Goal: Task Accomplishment & Management: Use online tool/utility

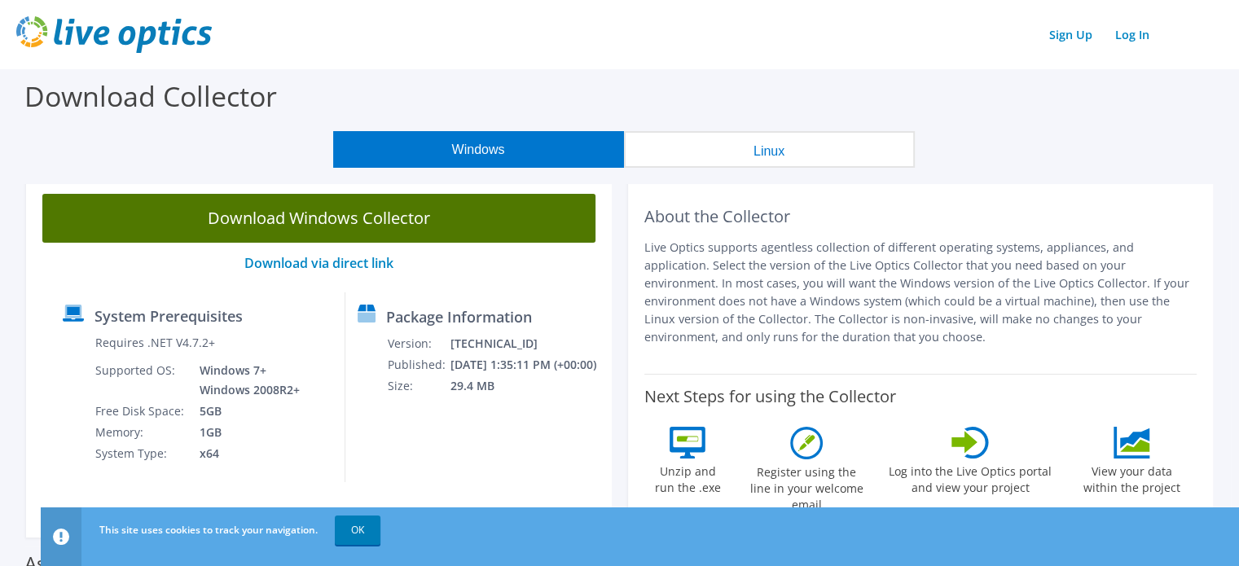
click at [380, 219] on link "Download Windows Collector" at bounding box center [318, 218] width 553 height 49
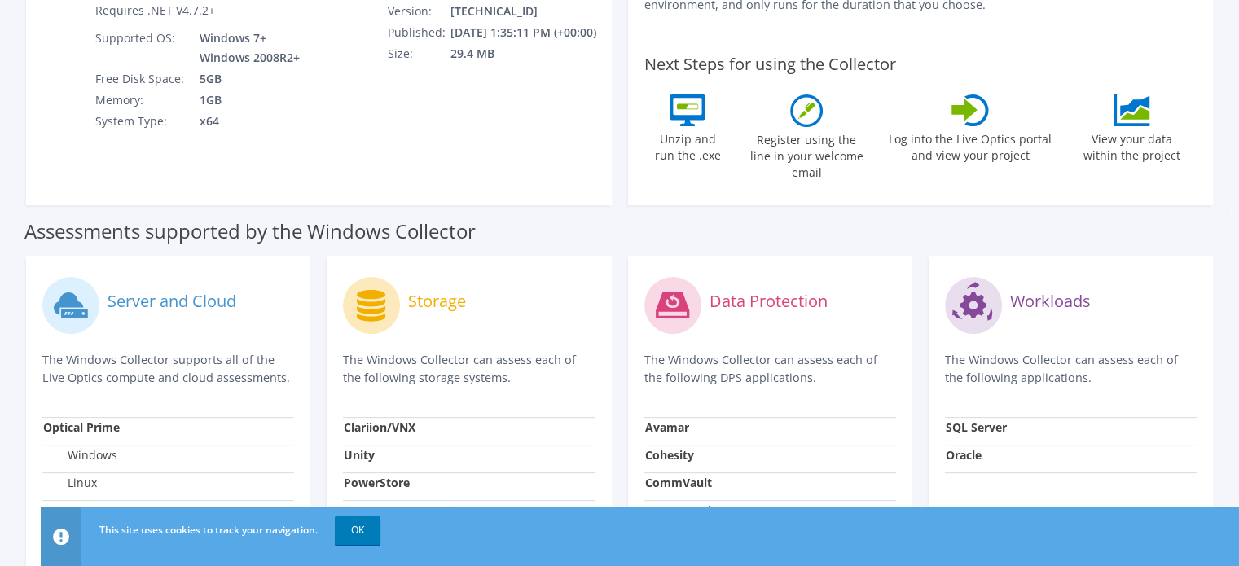
scroll to position [169, 0]
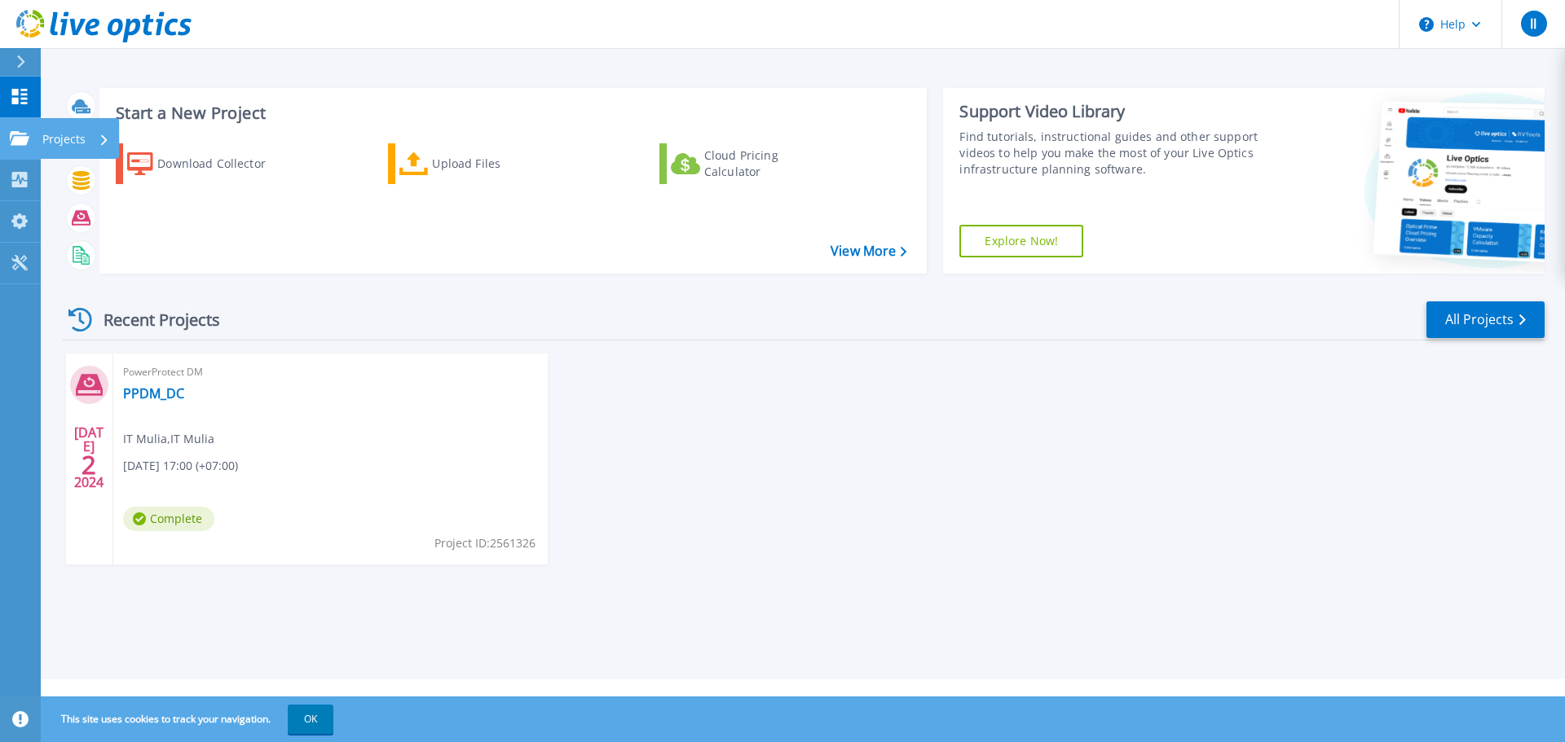
click at [24, 132] on icon at bounding box center [20, 138] width 20 height 14
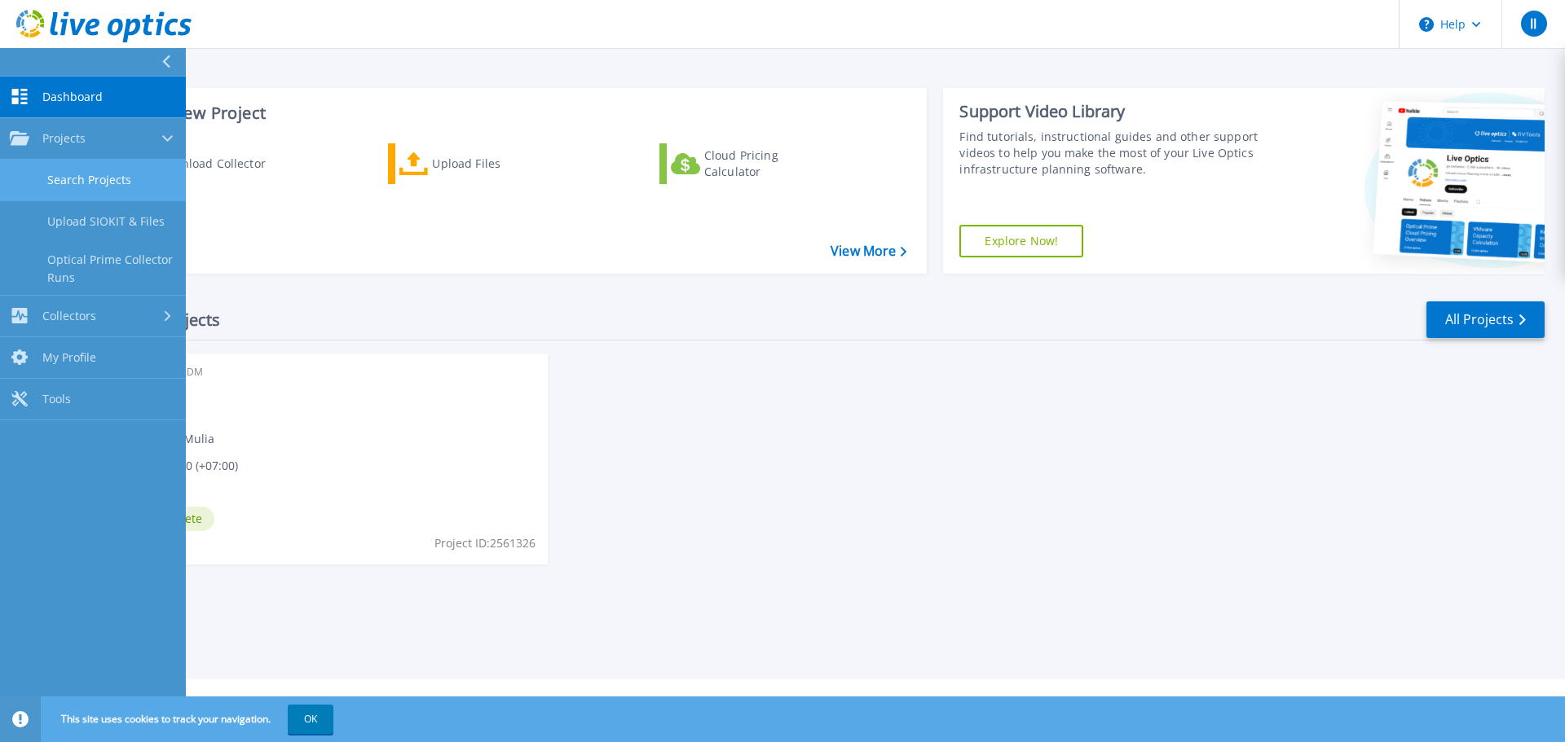
click at [125, 175] on link "Search Projects" at bounding box center [93, 181] width 186 height 42
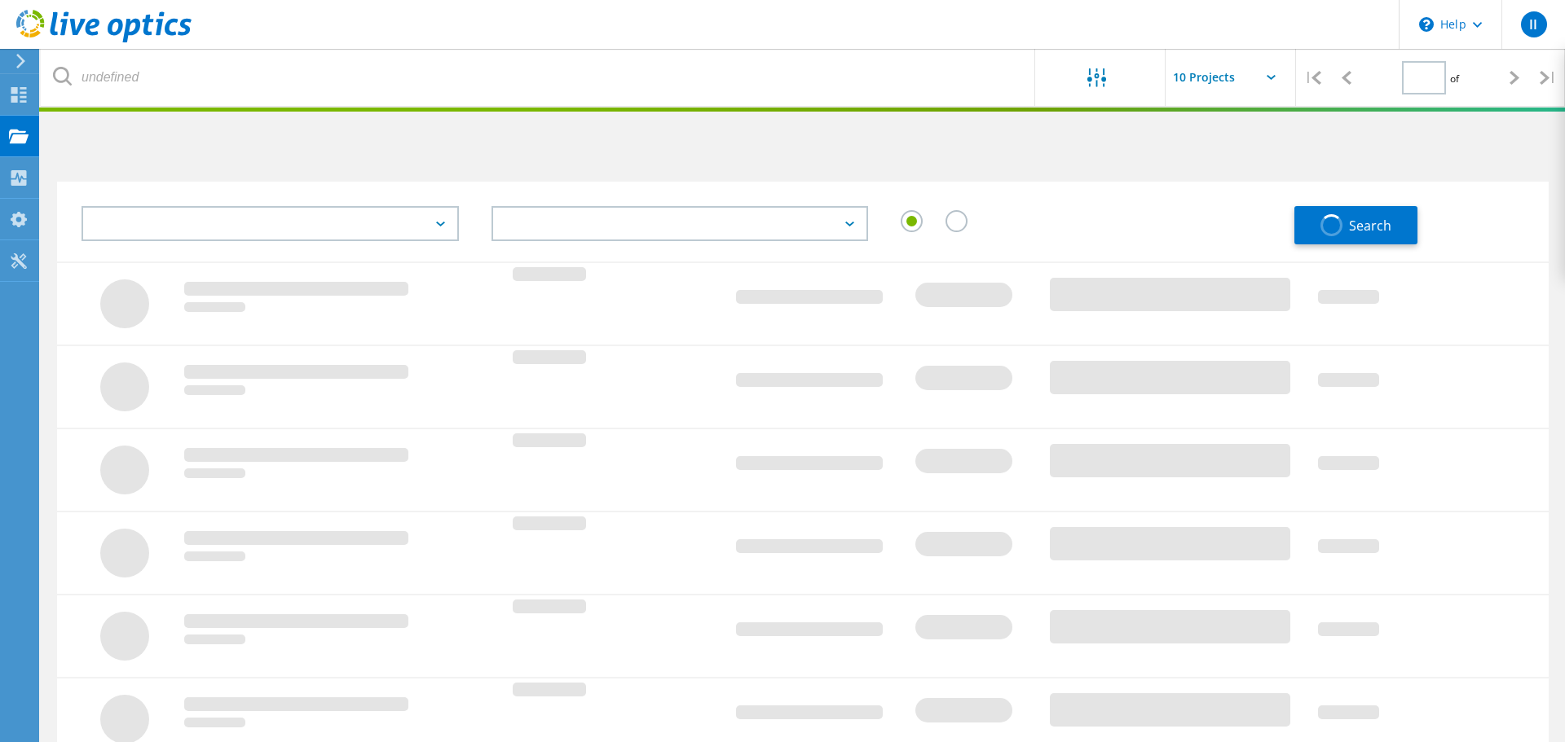
type input "1"
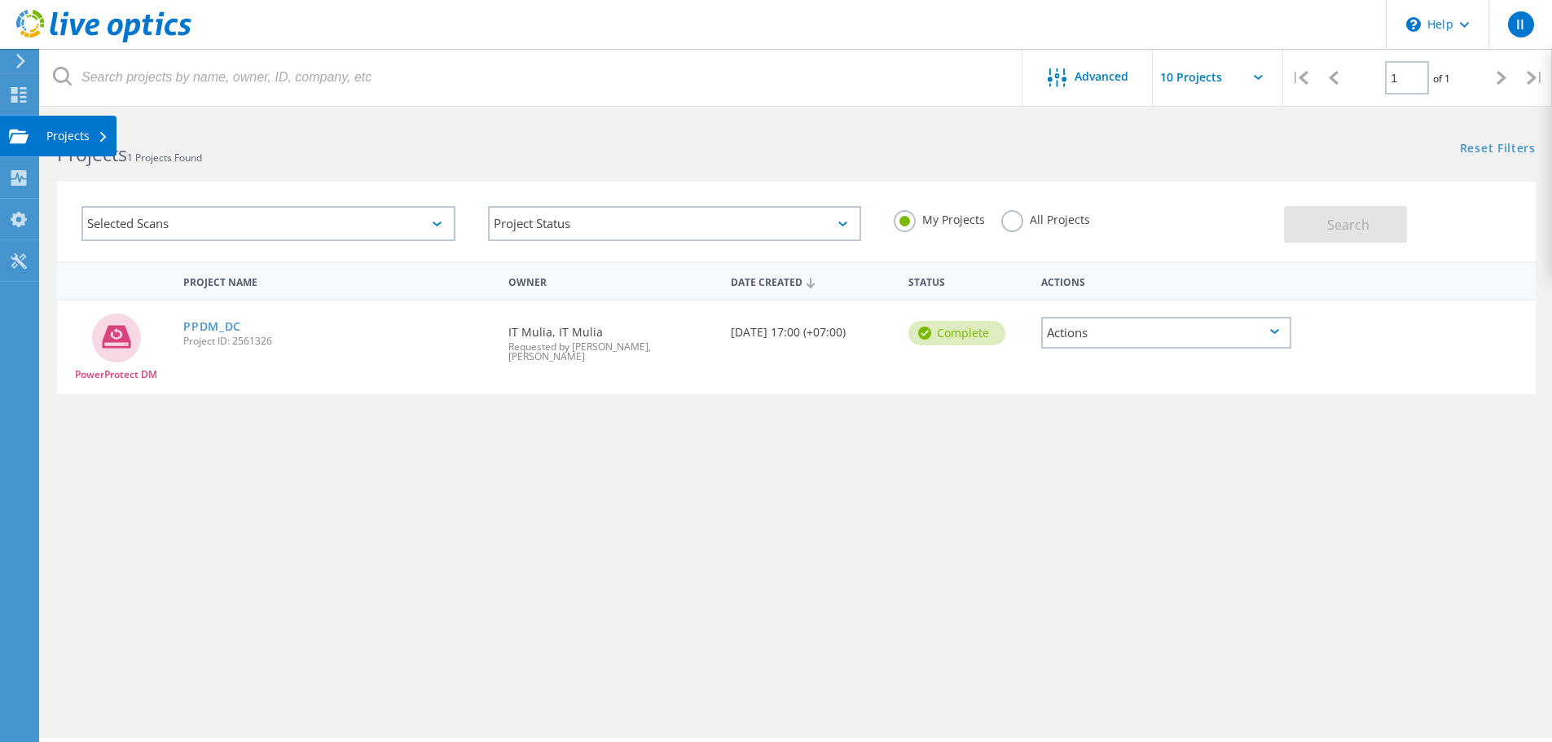
click at [101, 134] on div "Projects" at bounding box center [77, 135] width 62 height 11
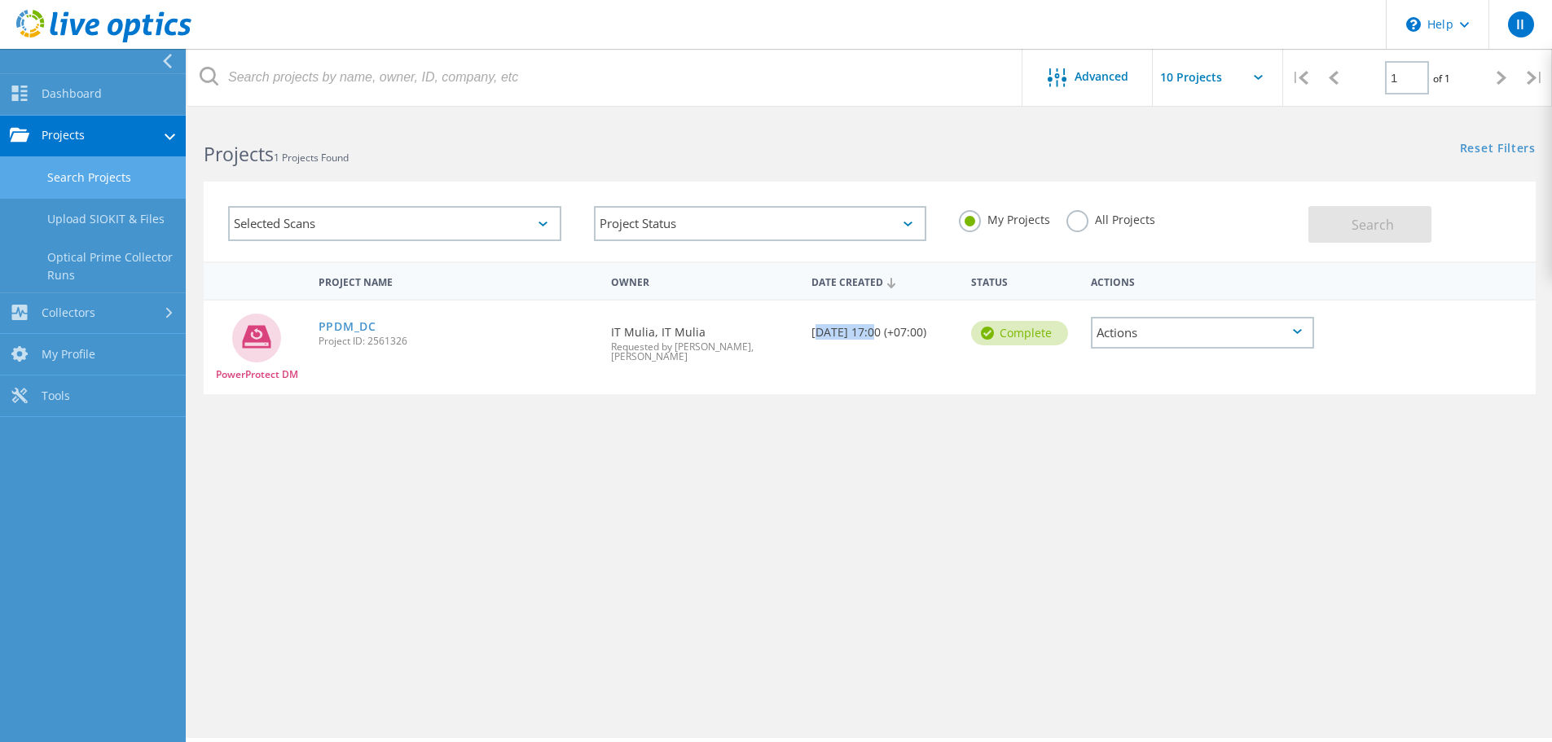
drag, startPoint x: 812, startPoint y: 330, endPoint x: 869, endPoint y: 336, distance: 57.3
click at [869, 336] on div "Date Created 07/02/2024, 17:00 (+07:00)" at bounding box center [883, 328] width 160 height 54
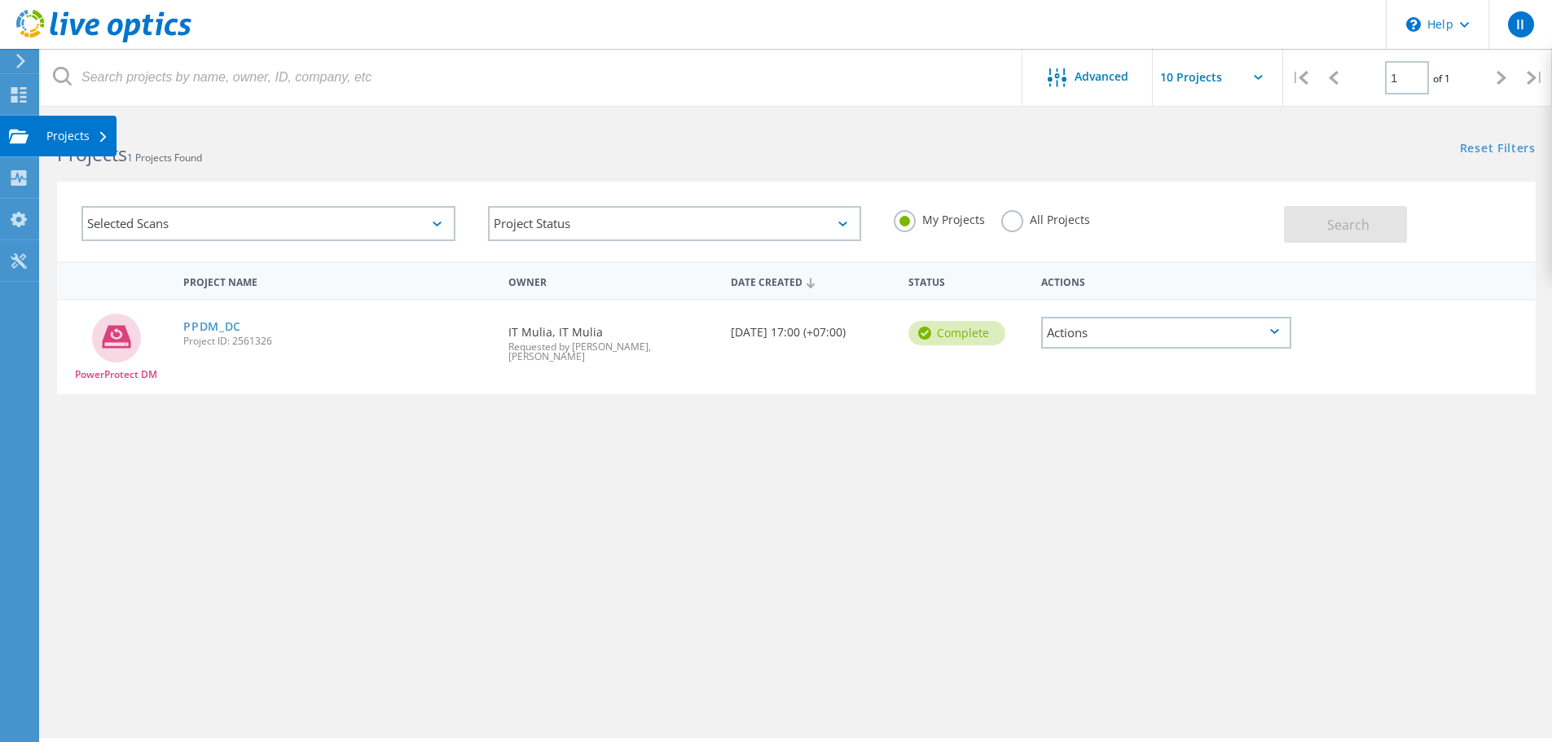
click at [93, 137] on div "Projects" at bounding box center [77, 135] width 62 height 11
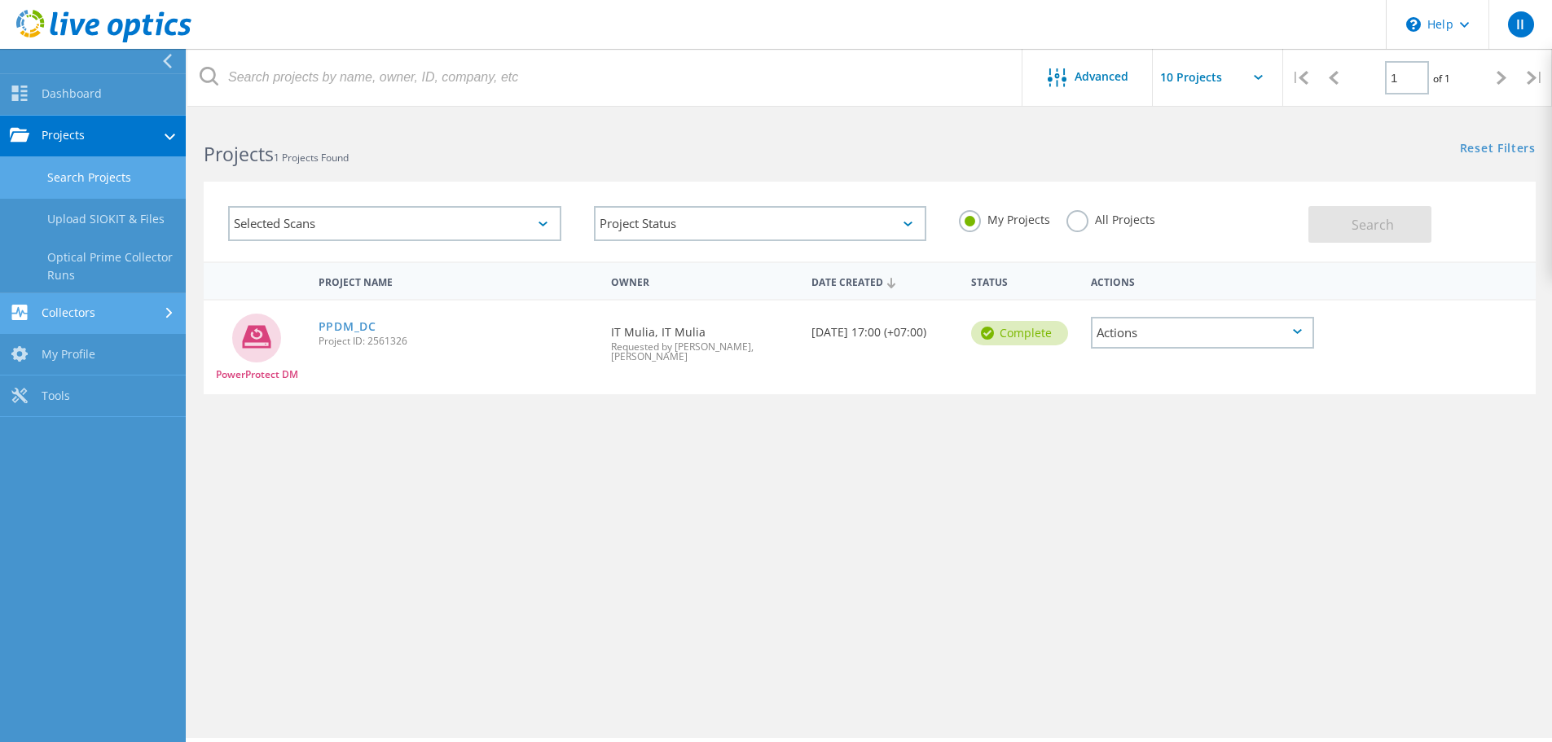
click at [154, 307] on link "Collectors" at bounding box center [93, 314] width 186 height 42
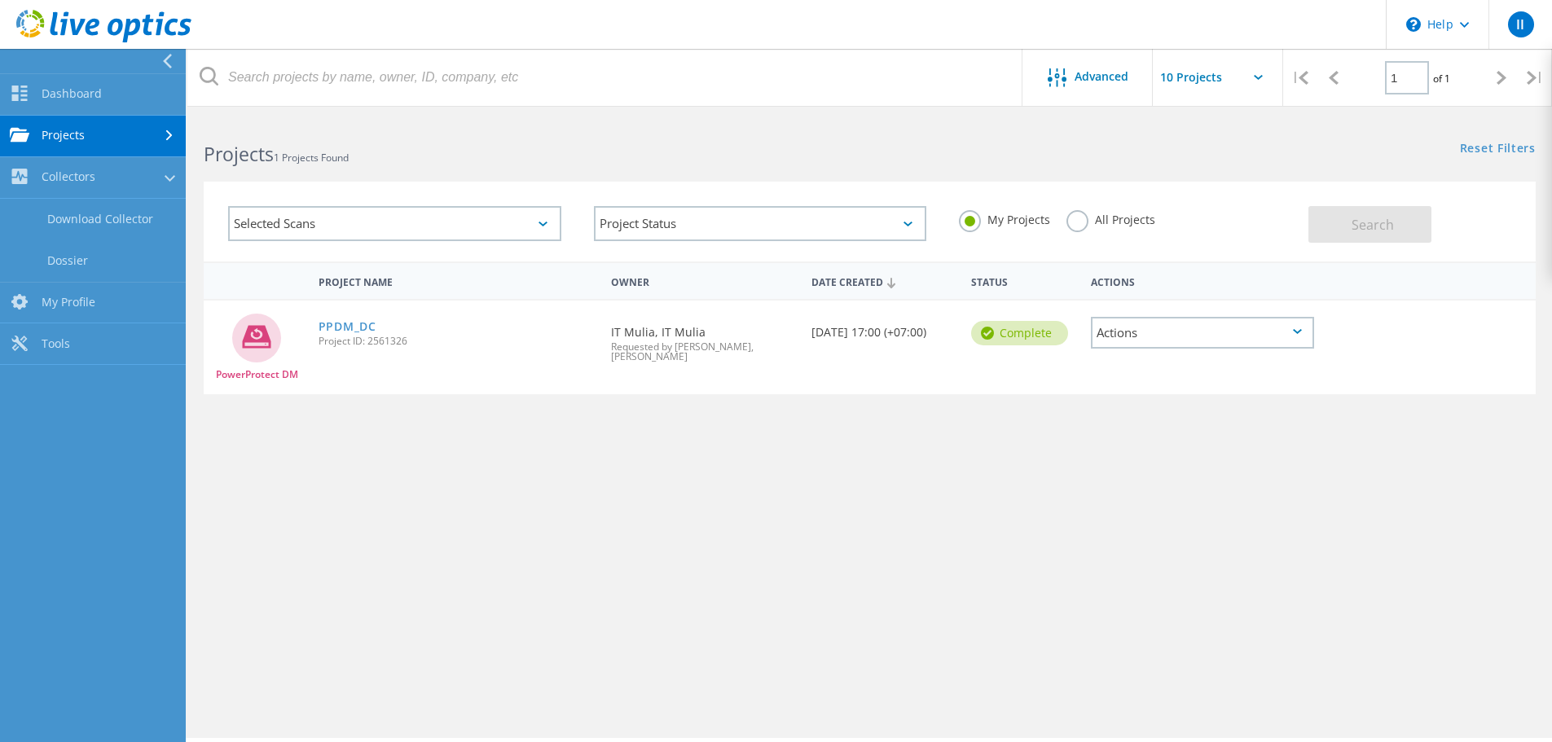
click at [144, 130] on link "Projects" at bounding box center [93, 137] width 186 height 42
click at [605, 148] on h2 "Projects 1 Projects Found" at bounding box center [528, 154] width 649 height 27
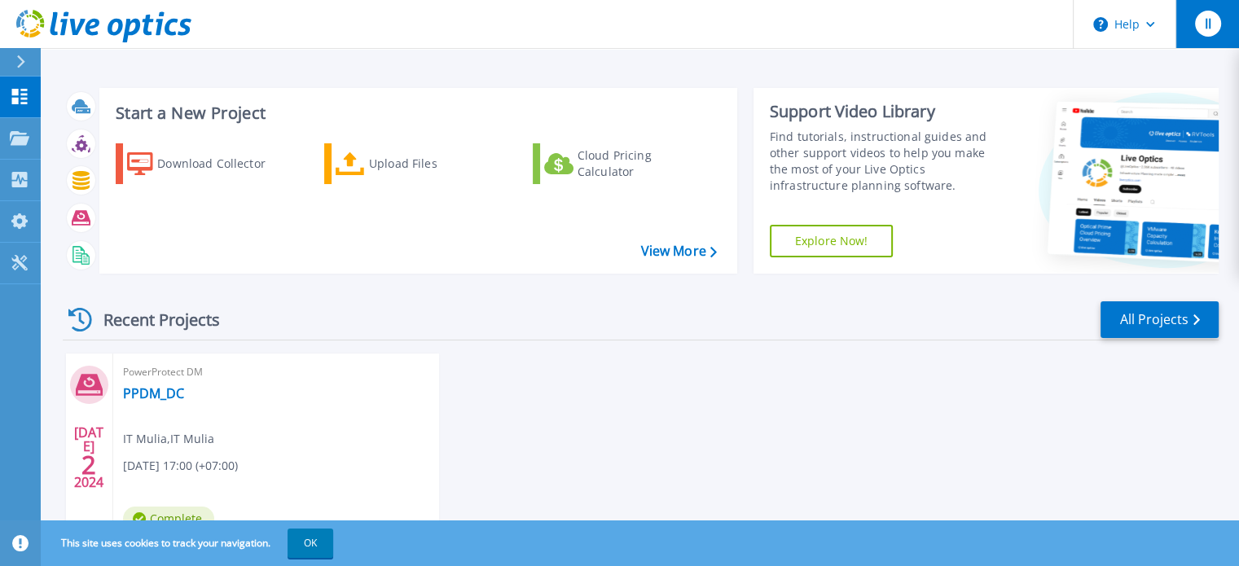
click at [1199, 22] on div "II" at bounding box center [1208, 24] width 26 height 26
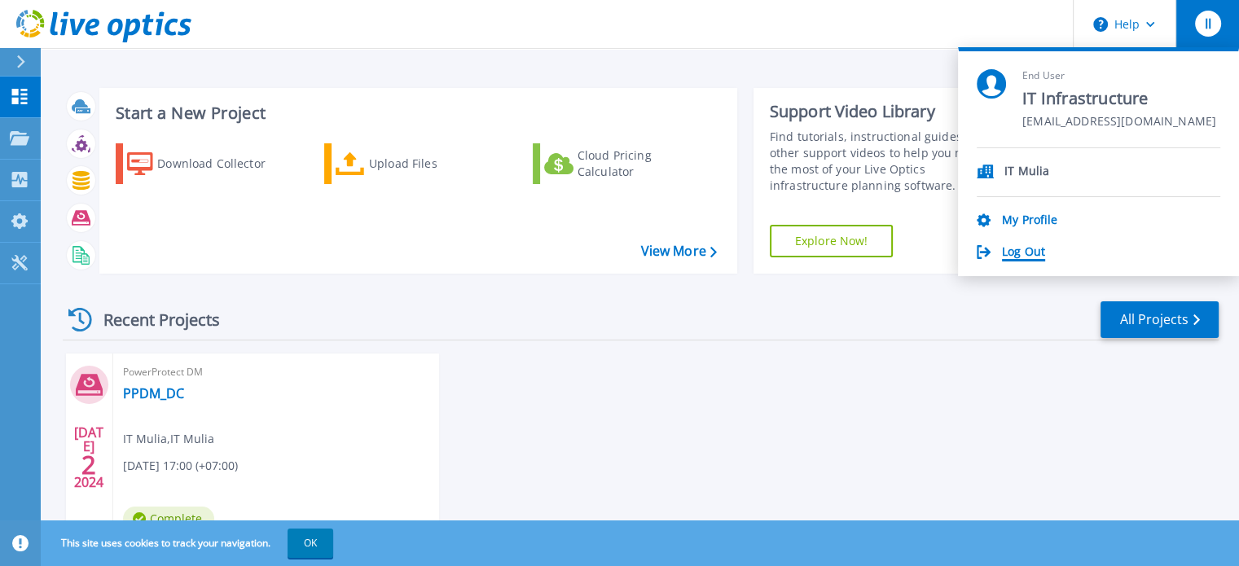
click at [1043, 253] on link "Log Out" at bounding box center [1023, 252] width 43 height 15
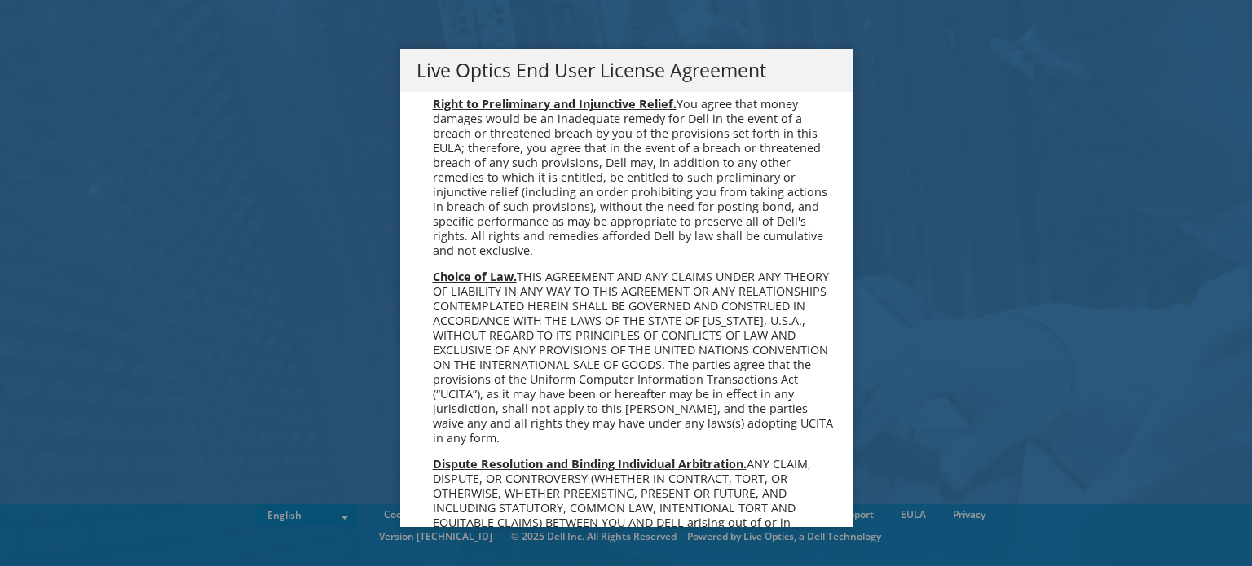
scroll to position [6162, 0]
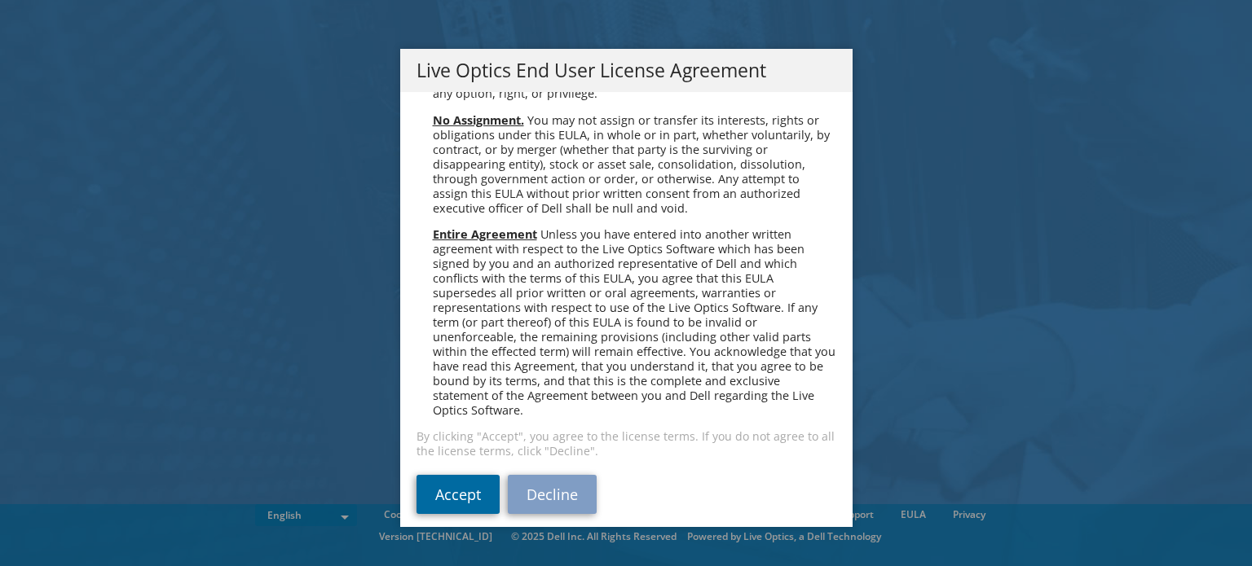
click at [434, 475] on link "Accept" at bounding box center [457, 494] width 83 height 39
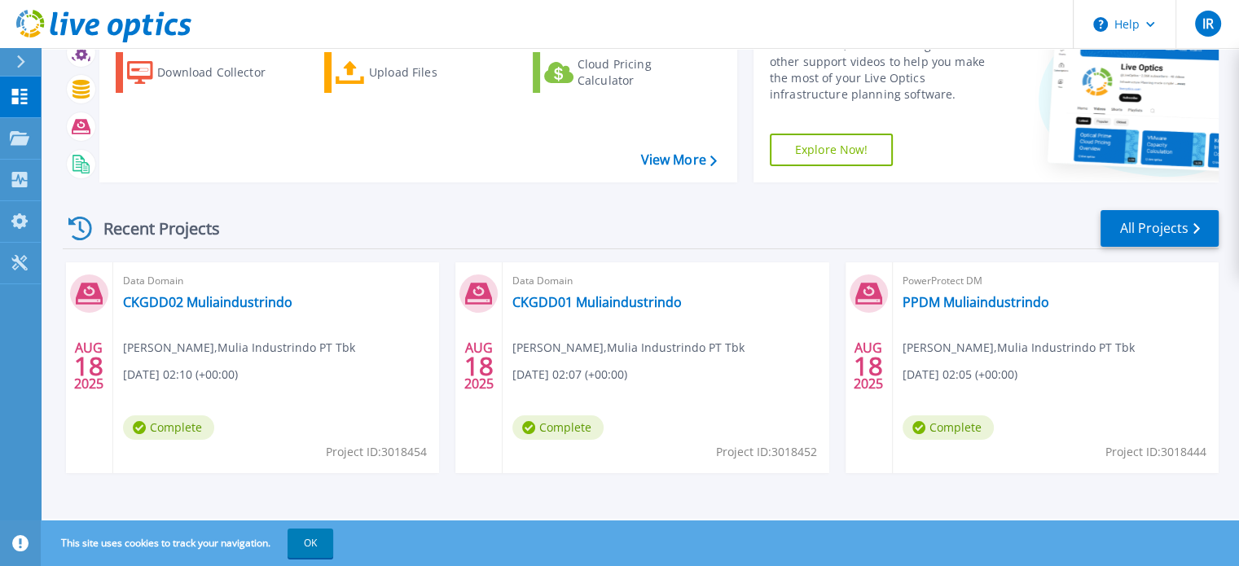
scroll to position [92, 0]
click at [962, 297] on link "PPDM Muliaindustrindo" at bounding box center [976, 301] width 147 height 16
